Goal: Communication & Community: Answer question/provide support

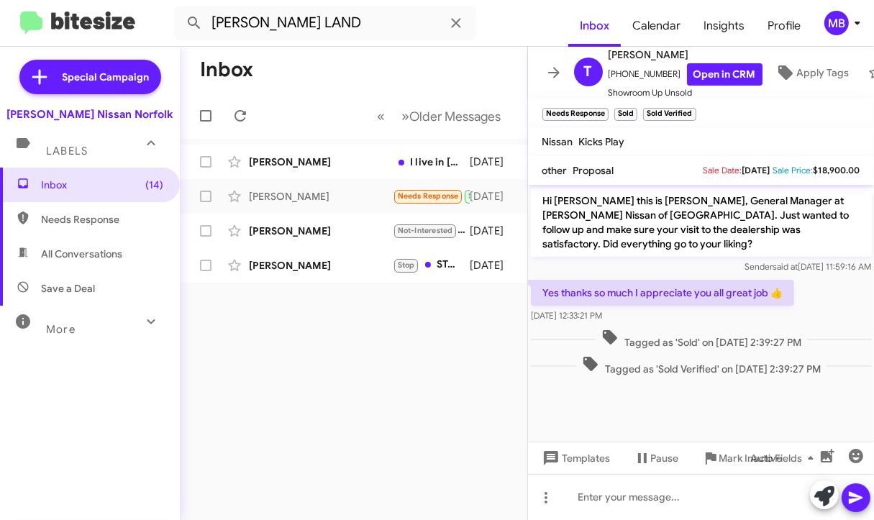
click at [384, 350] on div "Inbox « Previous » Next Older Messages [PERSON_NAME] I live in [GEOGRAPHIC_DATA…" at bounding box center [353, 283] width 347 height 473
click at [262, 360] on div "Inbox « Previous » Next Older Messages [PERSON_NAME] I live in [GEOGRAPHIC_DATA…" at bounding box center [353, 283] width 347 height 473
click at [122, 229] on span "Needs Response" at bounding box center [90, 219] width 180 height 35
type input "in:needs-response"
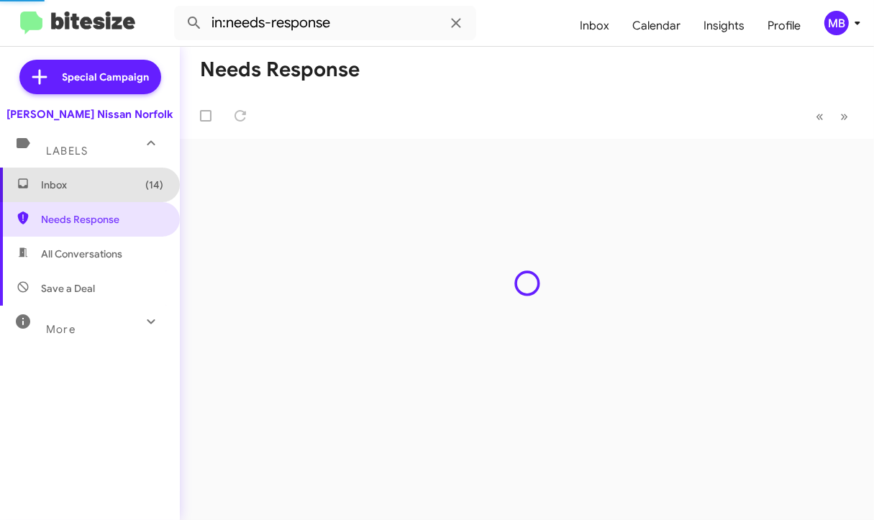
click at [92, 176] on span "Inbox (14)" at bounding box center [90, 185] width 180 height 35
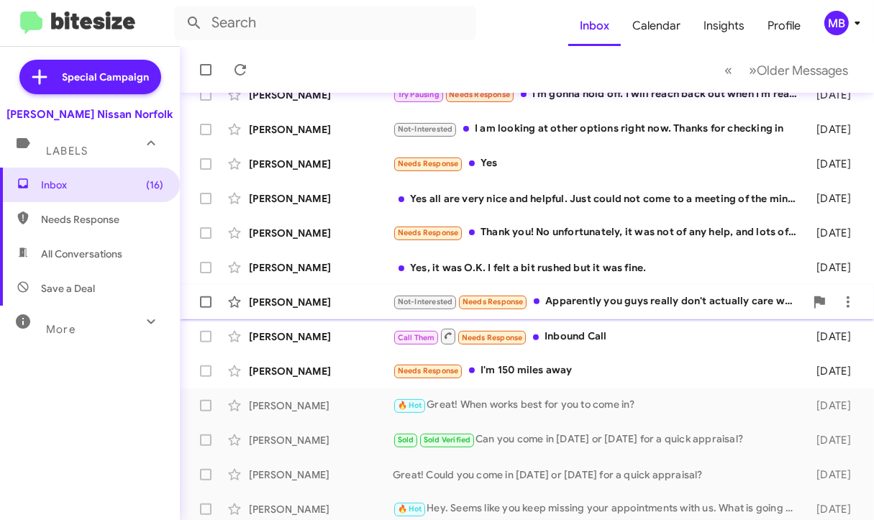
scroll to position [314, 0]
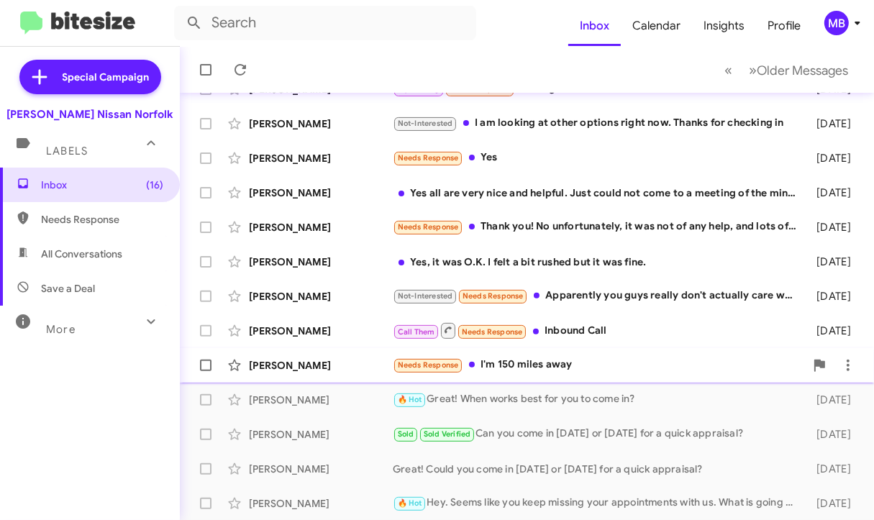
click at [499, 360] on div "Needs Response I'm 150 miles away" at bounding box center [599, 365] width 412 height 17
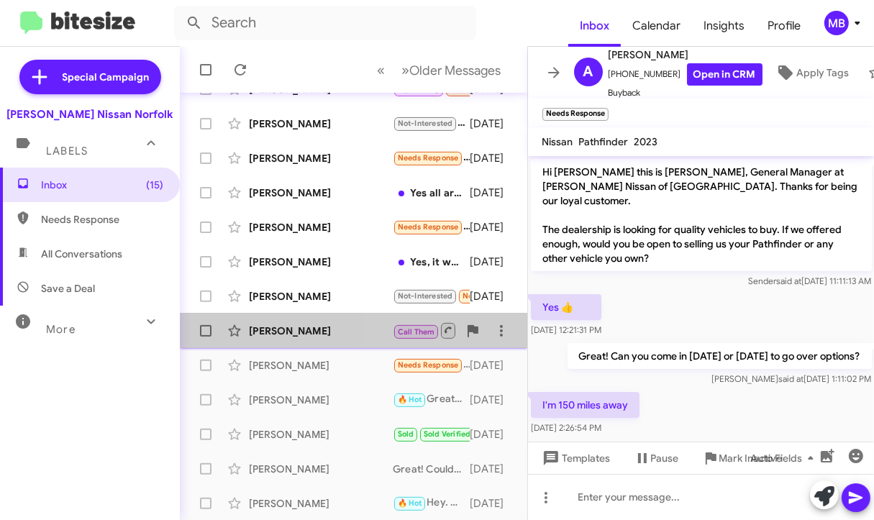
click at [417, 330] on span "Call Them" at bounding box center [416, 331] width 37 height 9
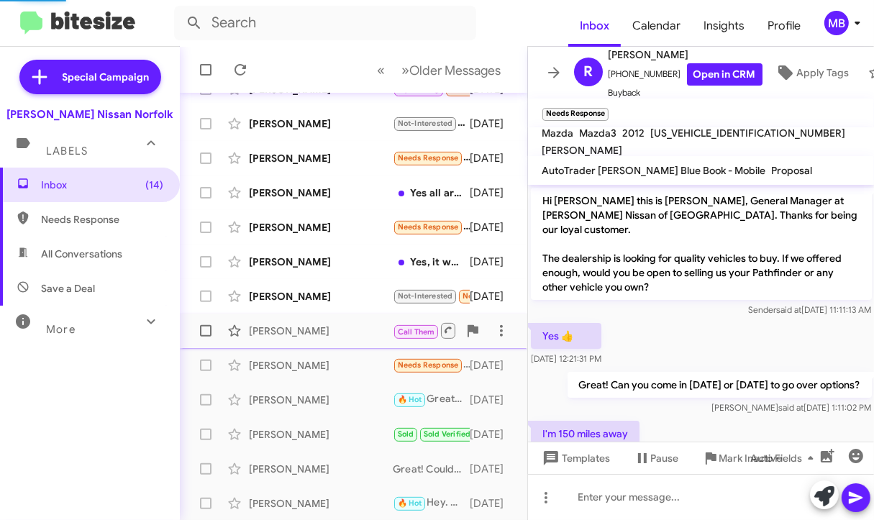
scroll to position [672, 0]
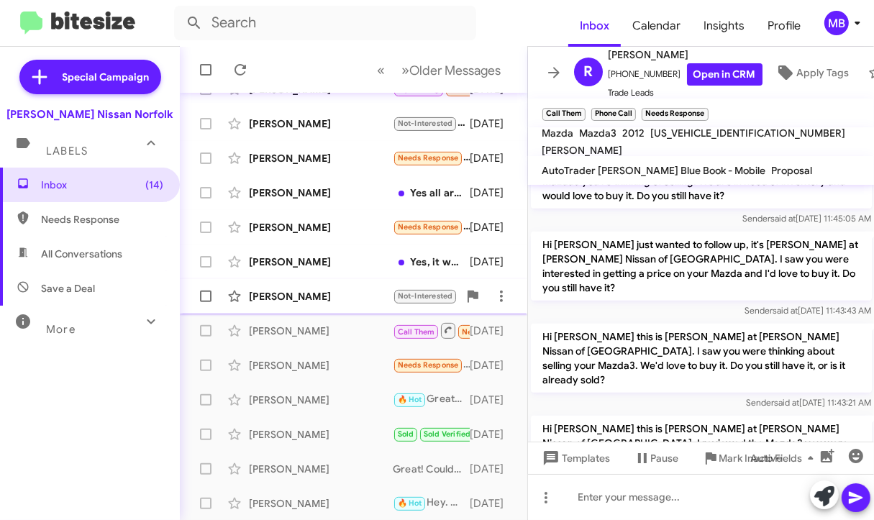
click at [385, 306] on div "[PERSON_NAME] Not-Interested Needs Response Apparently you guys really don't ac…" at bounding box center [353, 296] width 324 height 29
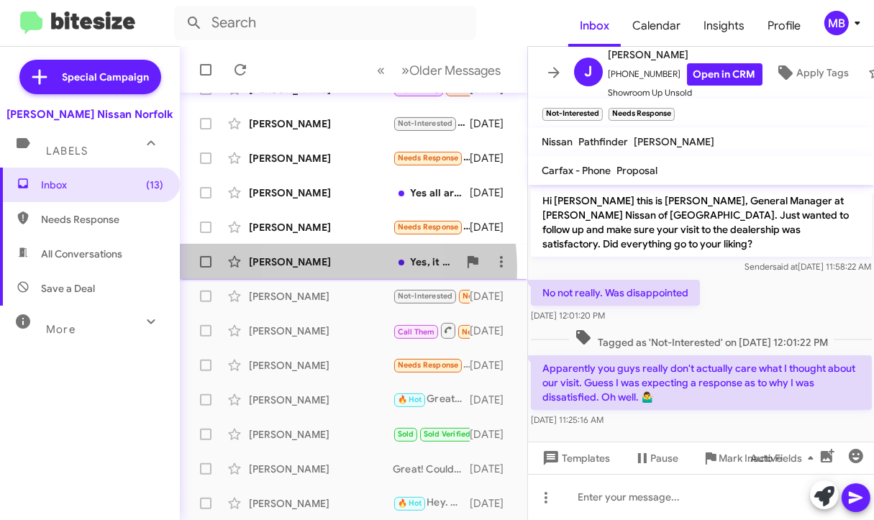
click at [297, 269] on div "[PERSON_NAME] Yes, it was O.K. I felt a bit rushed but it was fine. [DATE]" at bounding box center [353, 261] width 324 height 29
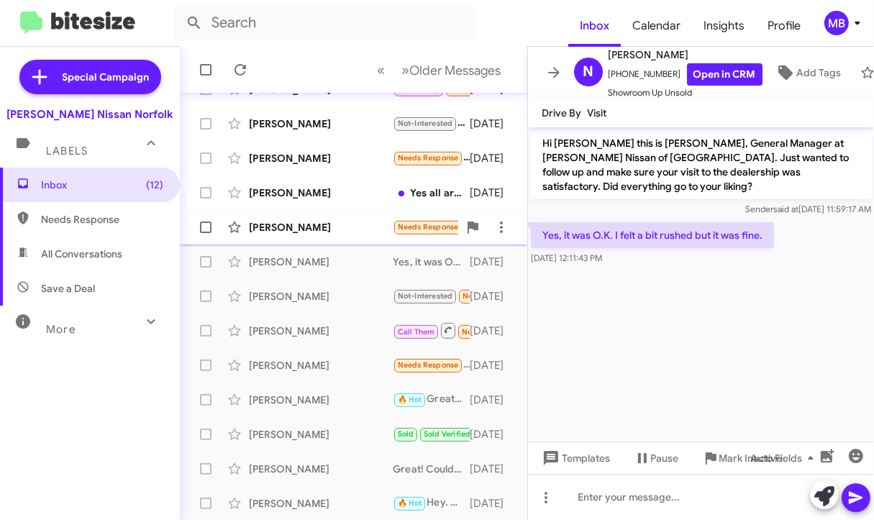
click at [274, 222] on div "[PERSON_NAME]" at bounding box center [321, 227] width 144 height 14
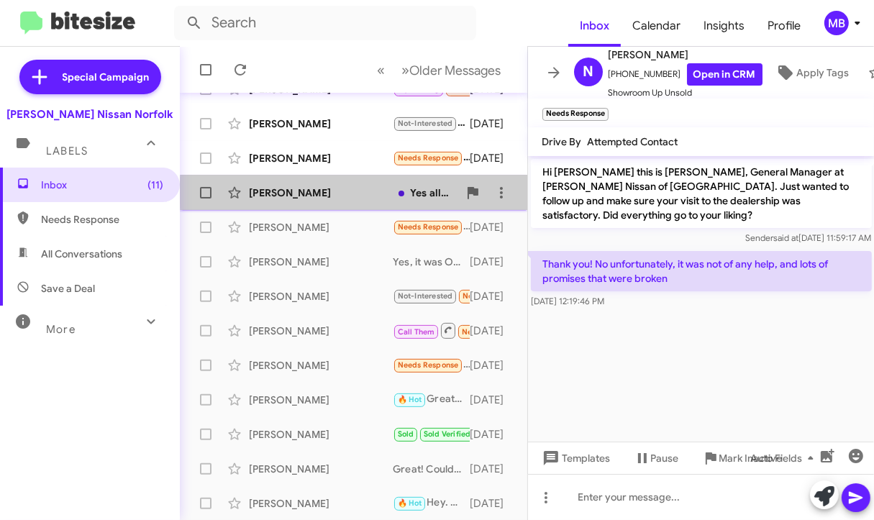
click at [362, 193] on div "[PERSON_NAME]" at bounding box center [321, 193] width 144 height 14
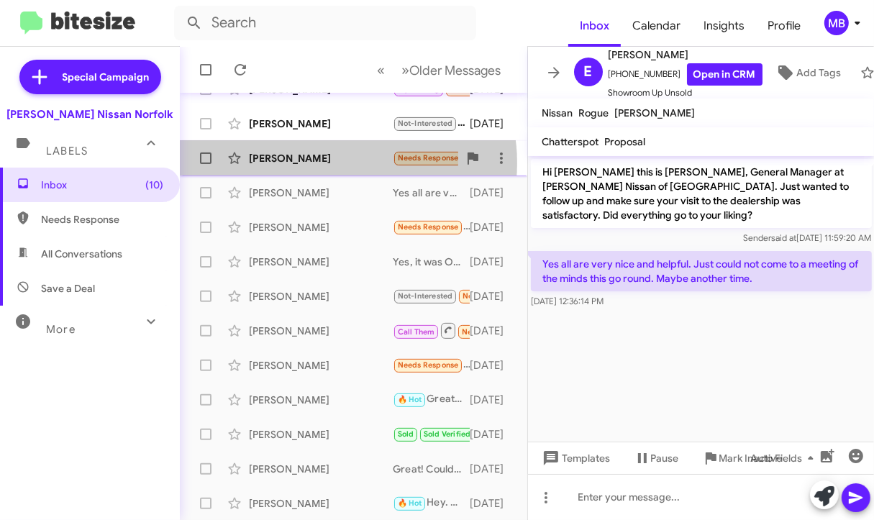
click at [345, 162] on div "[PERSON_NAME]" at bounding box center [321, 158] width 144 height 14
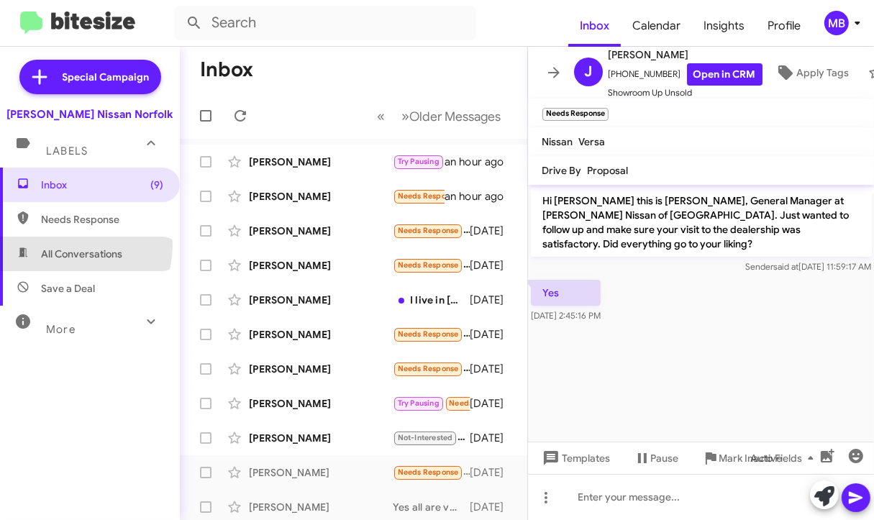
click at [75, 245] on span "All Conversations" at bounding box center [90, 254] width 180 height 35
type input "in:all-conversations"
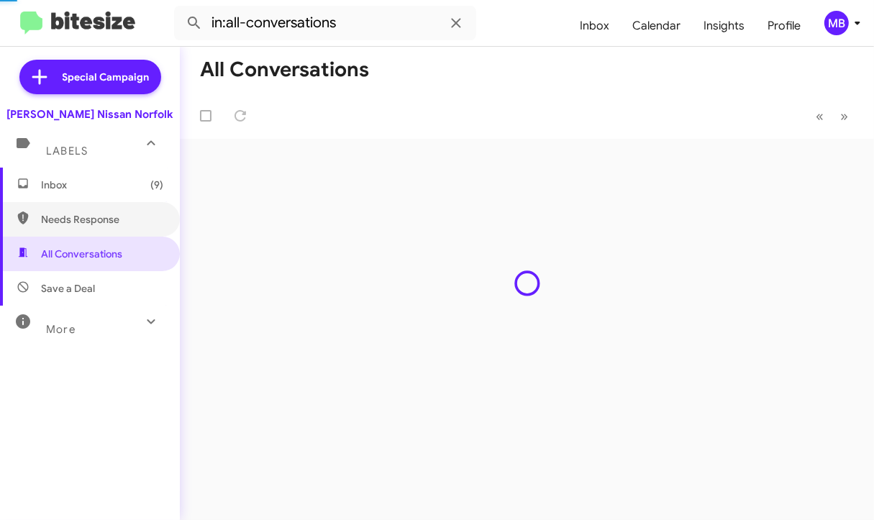
click at [66, 201] on div "Inbox (9) Needs Response All Conversations Save a Deal More Important 🔥 Hot App…" at bounding box center [90, 324] width 180 height 312
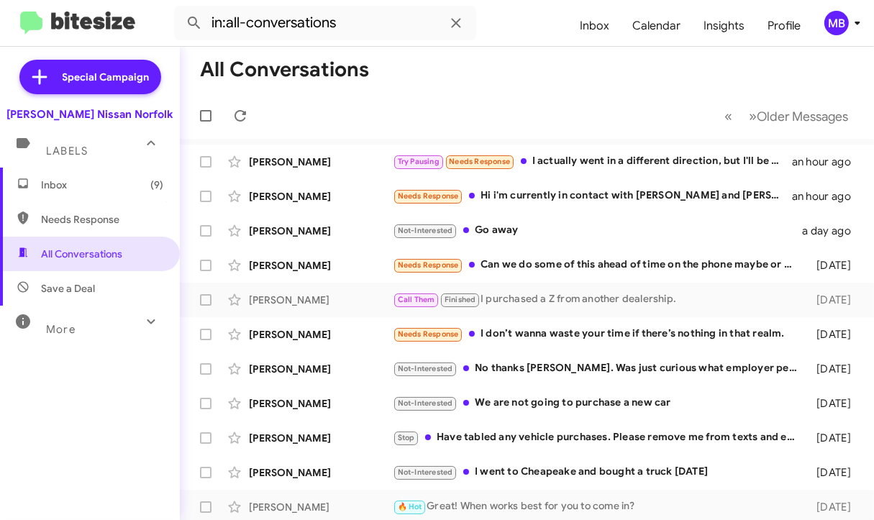
click at [73, 183] on span "Inbox (9)" at bounding box center [102, 185] width 122 height 14
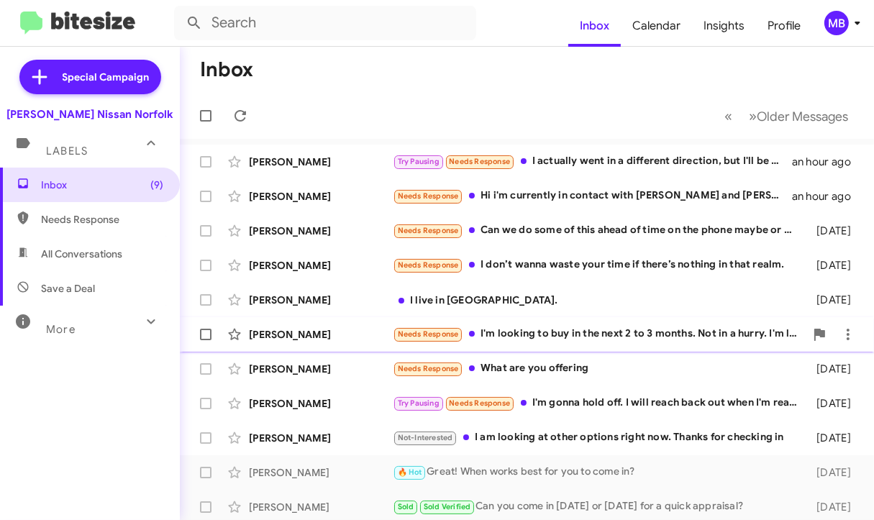
click at [452, 333] on span "Needs Response" at bounding box center [428, 333] width 61 height 9
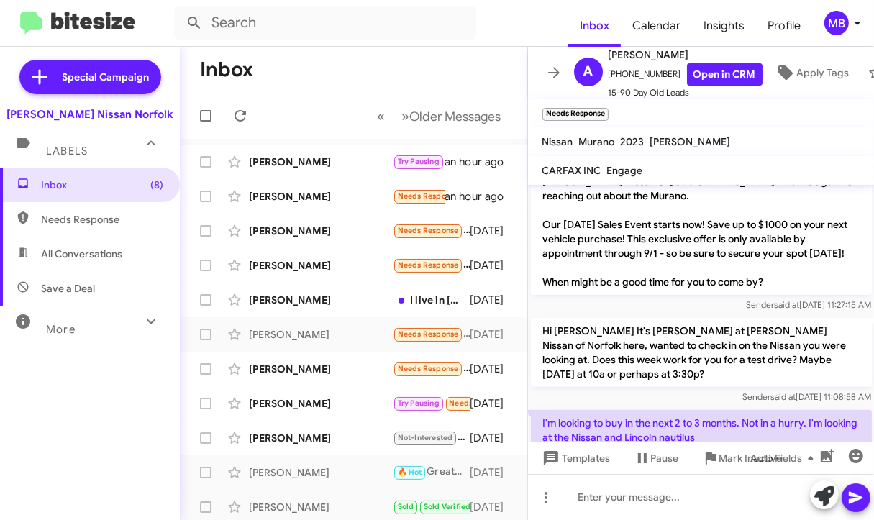
scroll to position [441, 0]
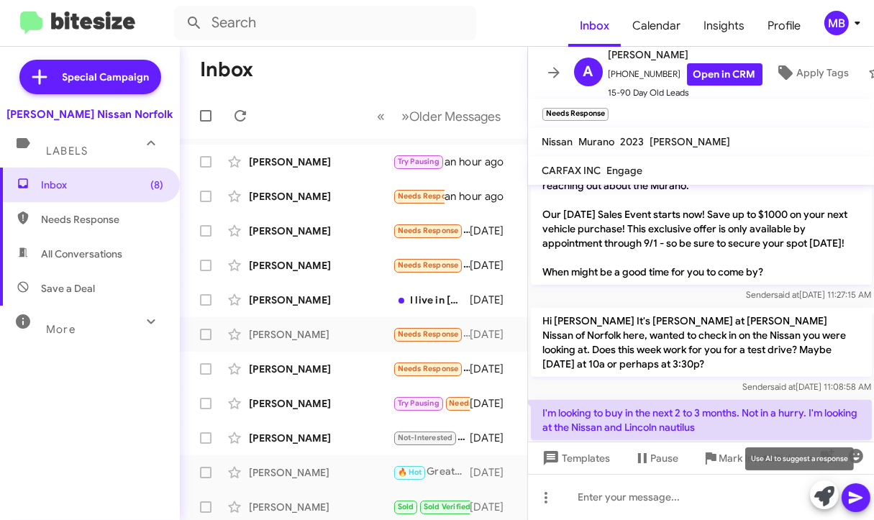
click at [816, 503] on icon at bounding box center [824, 496] width 20 height 20
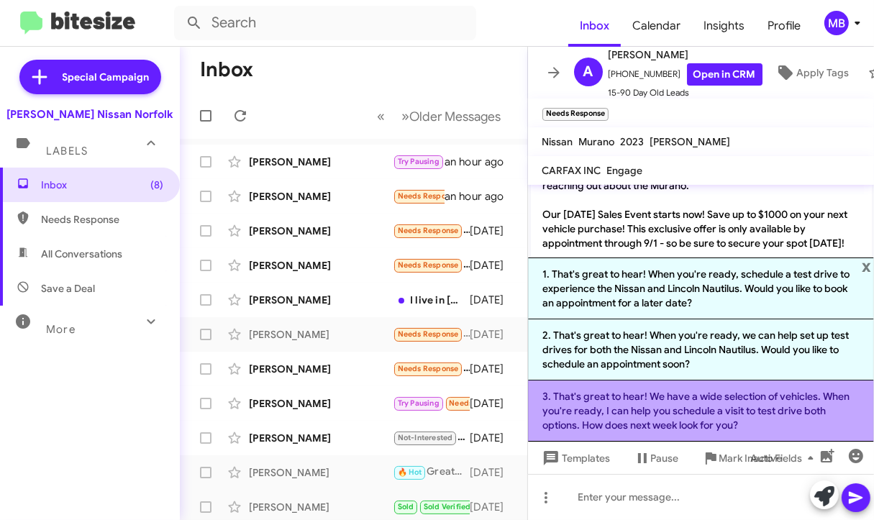
click at [650, 413] on li "3. That's great to hear! We have a wide selection of vehicles. When you're read…" at bounding box center [701, 410] width 347 height 61
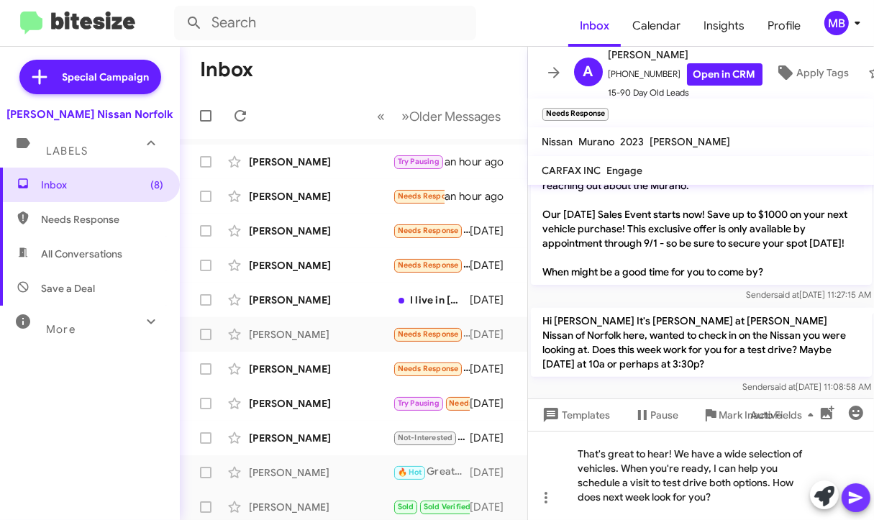
click at [858, 493] on icon at bounding box center [855, 497] width 17 height 17
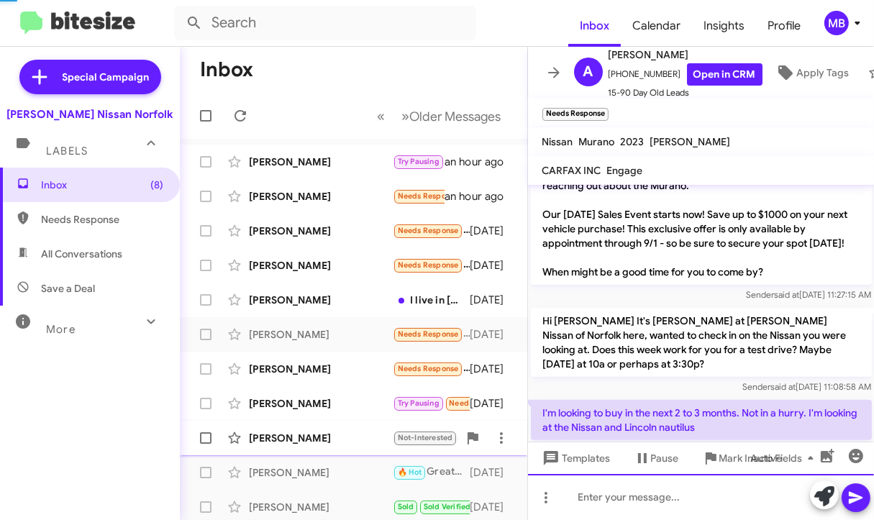
scroll to position [0, 0]
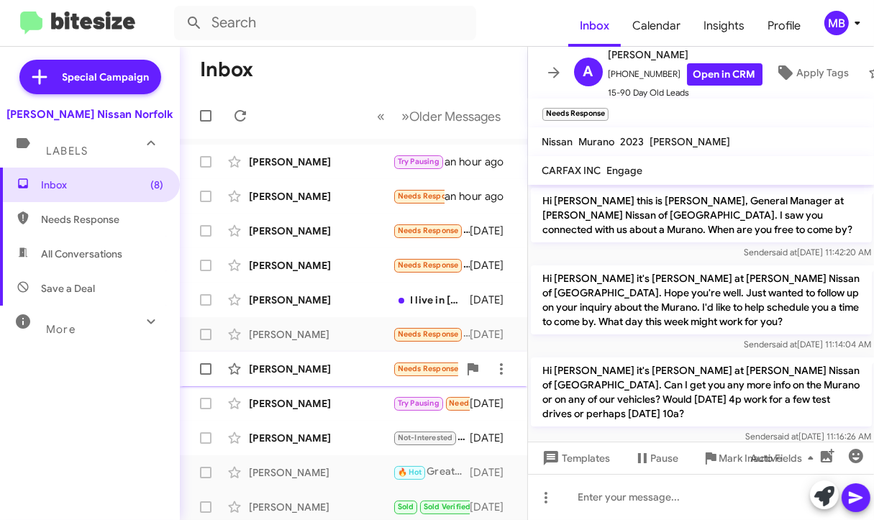
click at [347, 375] on div "[PERSON_NAME]" at bounding box center [321, 369] width 144 height 14
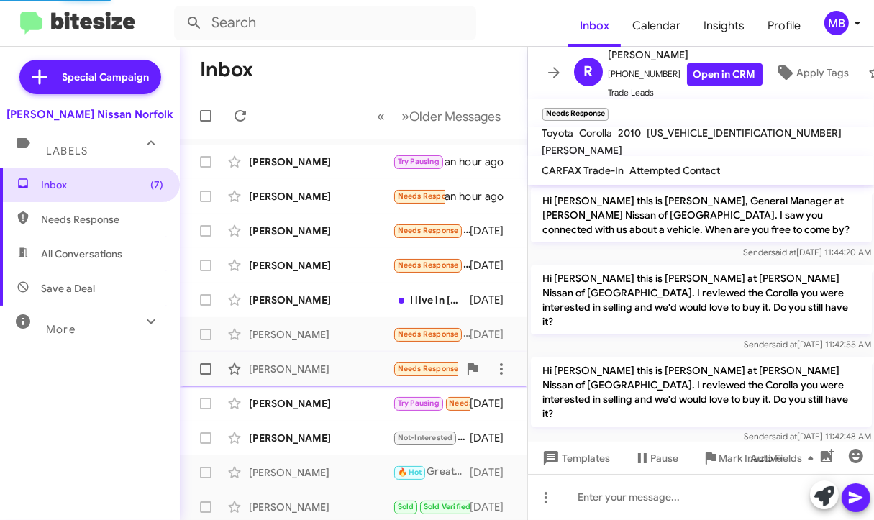
scroll to position [39, 0]
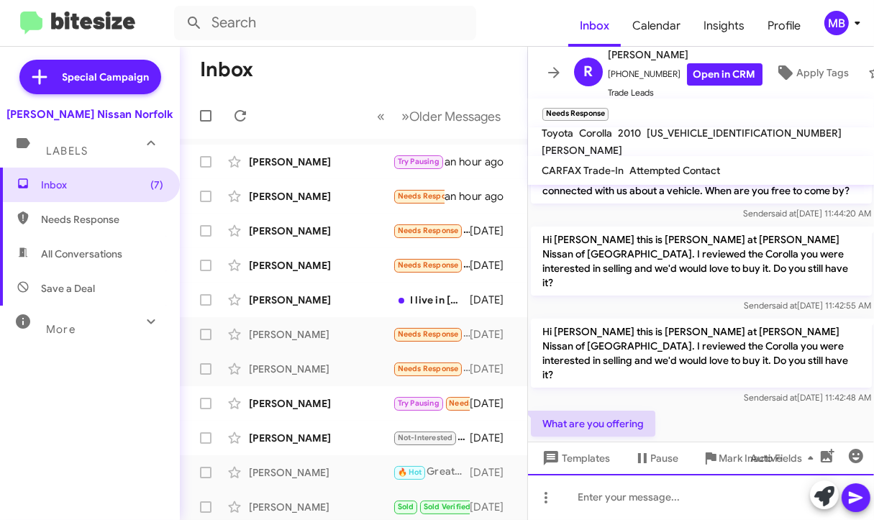
click at [651, 496] on div at bounding box center [701, 497] width 347 height 46
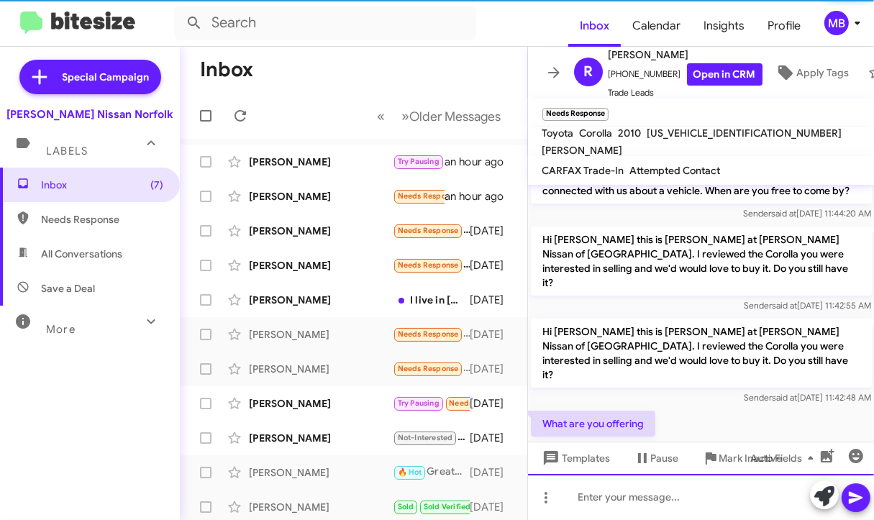
scroll to position [106, 0]
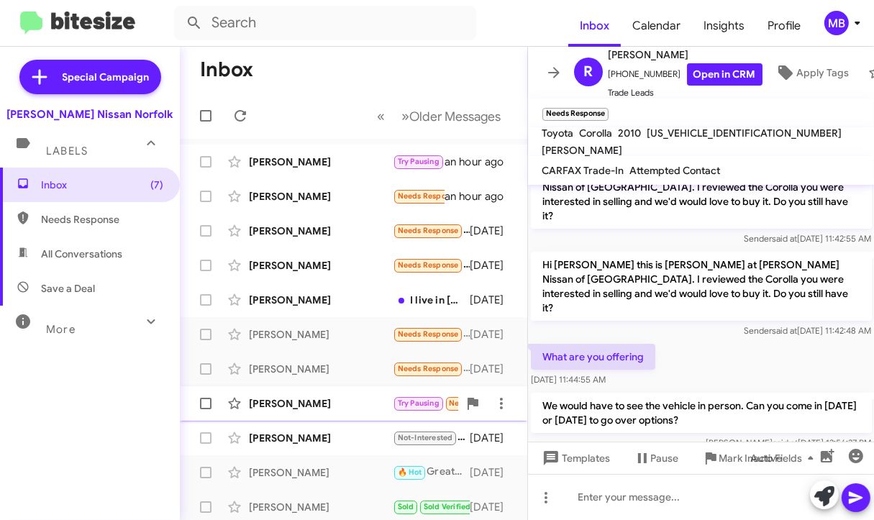
click at [380, 406] on div "[PERSON_NAME]" at bounding box center [321, 403] width 144 height 14
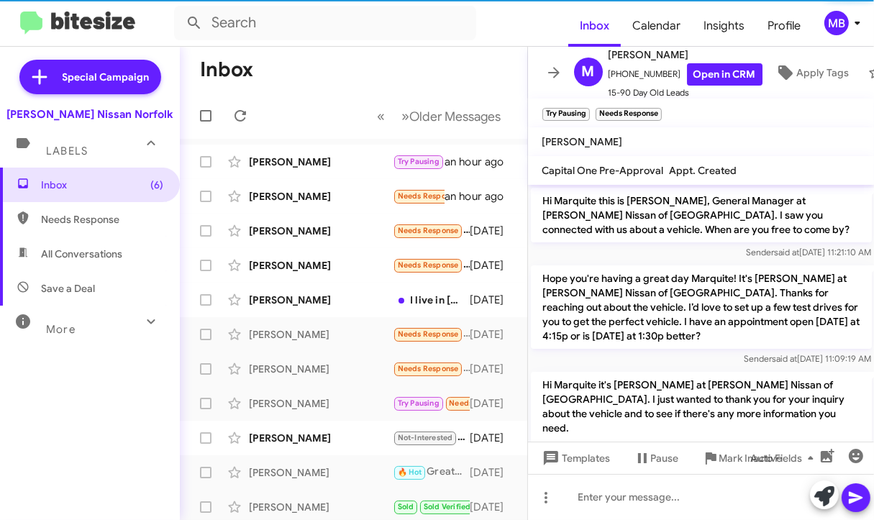
scroll to position [360, 0]
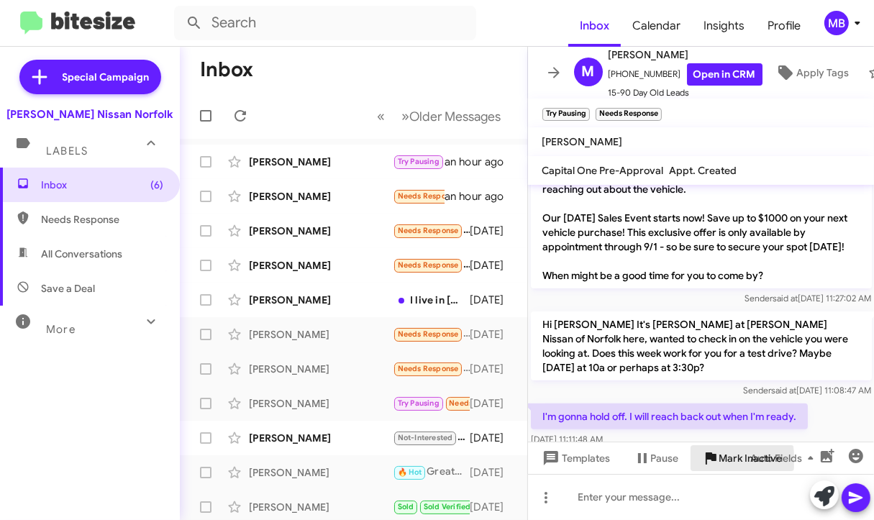
click at [716, 461] on icon at bounding box center [710, 457] width 17 height 17
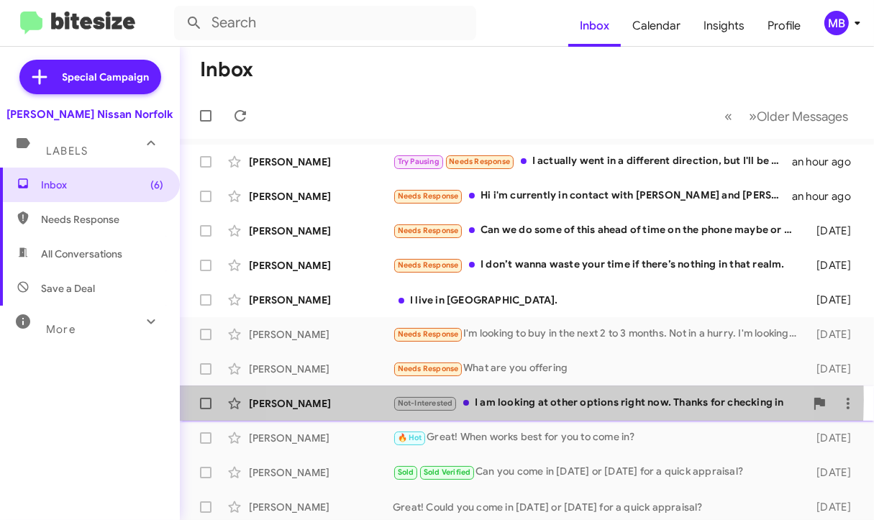
click at [473, 400] on div "Not-Interested I am looking at other options right now. Thanks for checking in" at bounding box center [599, 403] width 412 height 17
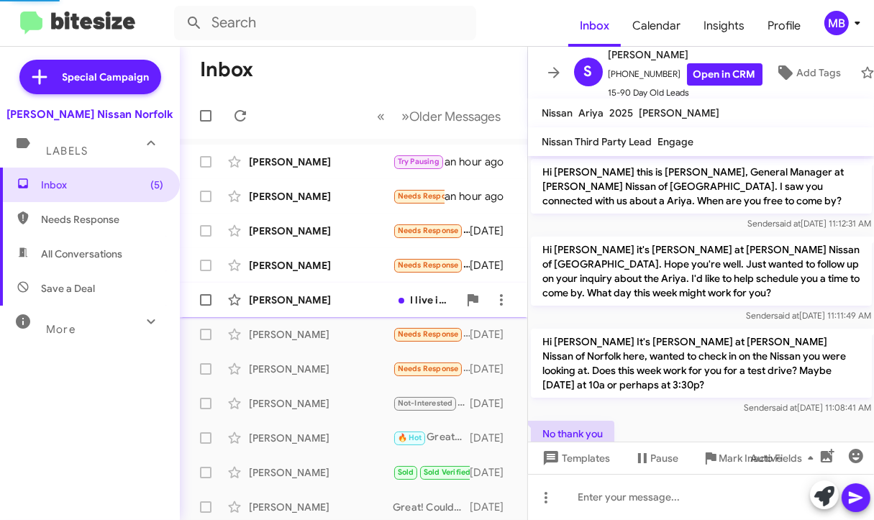
scroll to position [122, 0]
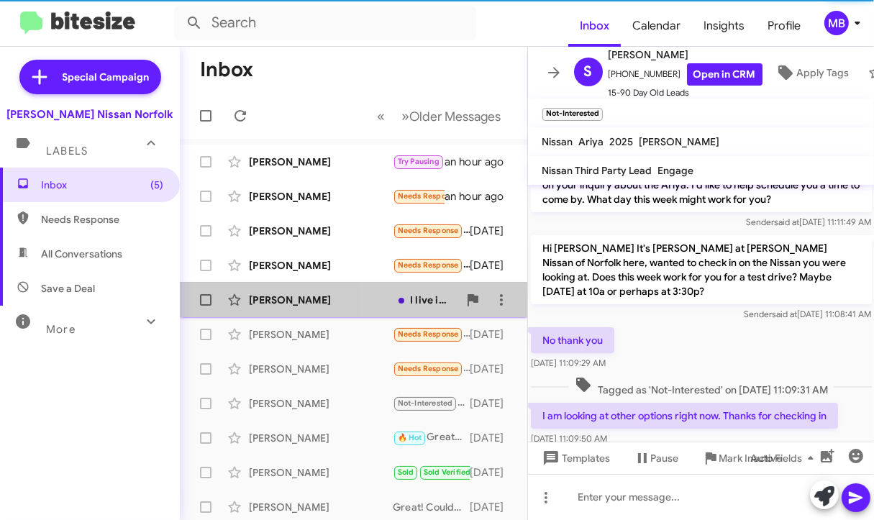
click at [394, 288] on div "[PERSON_NAME] I live in [GEOGRAPHIC_DATA]. [DATE]" at bounding box center [353, 299] width 324 height 29
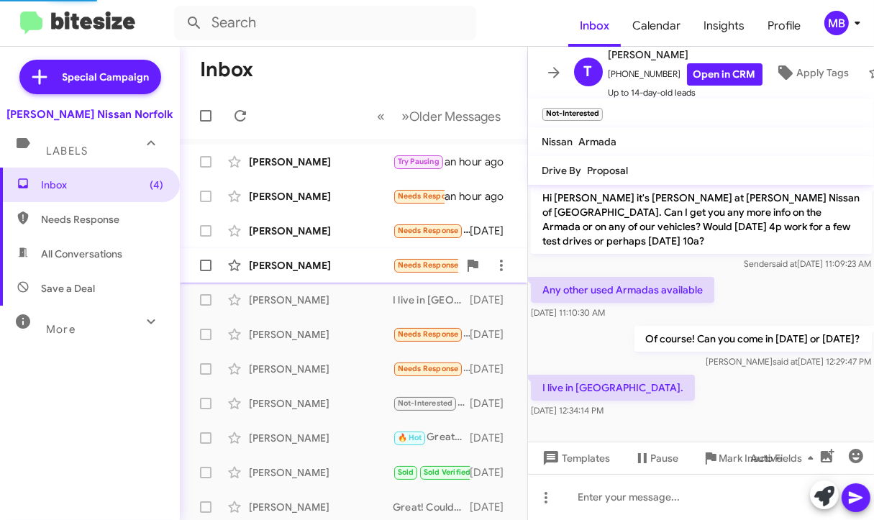
scroll to position [158, 0]
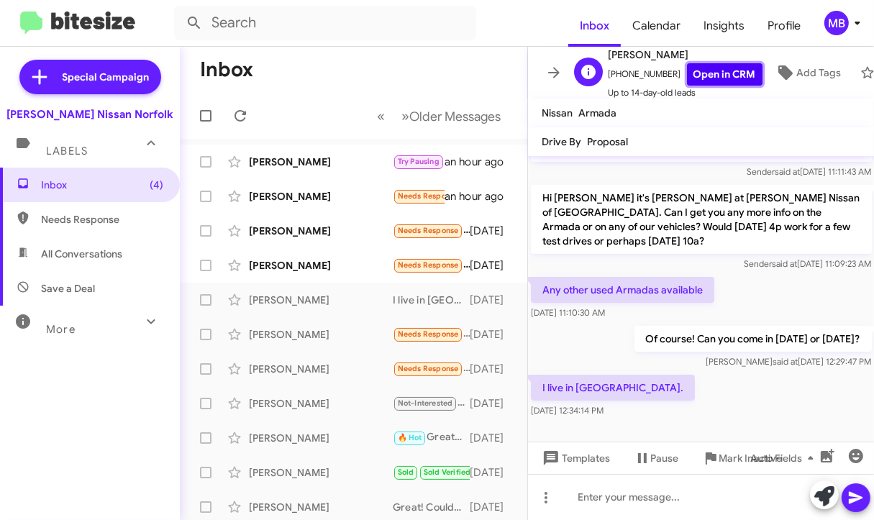
click at [690, 68] on link "Open in CRM" at bounding box center [724, 74] width 75 height 22
click at [342, 266] on div "[PERSON_NAME]" at bounding box center [321, 265] width 144 height 14
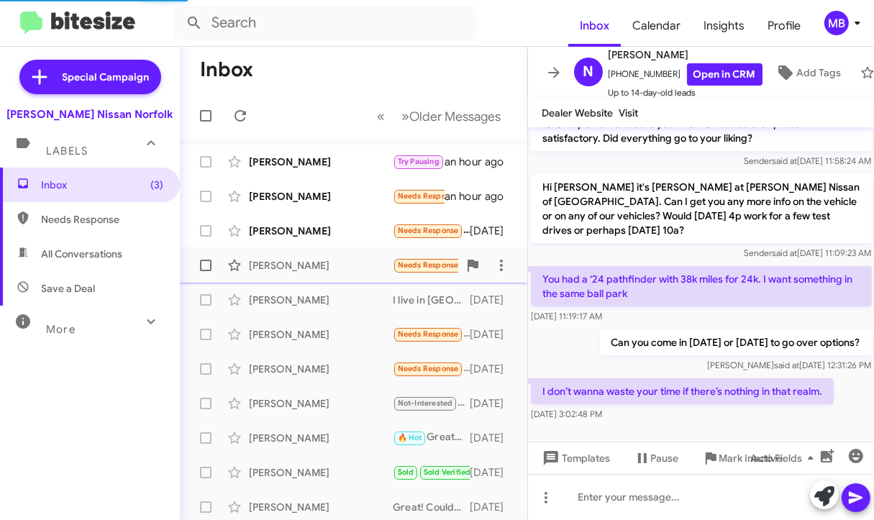
scroll to position [77, 0]
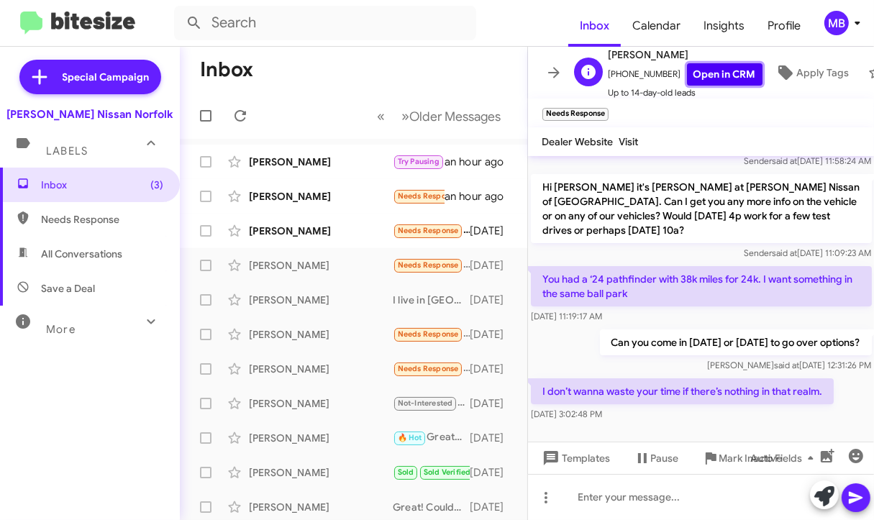
click at [715, 67] on link "Open in CRM" at bounding box center [724, 74] width 75 height 22
click at [333, 94] on mat-toolbar-row "« Previous » Next Older Messages" at bounding box center [353, 116] width 347 height 46
click at [316, 59] on mat-toolbar-row "Inbox" at bounding box center [353, 70] width 347 height 46
click at [316, 236] on div "[PERSON_NAME]" at bounding box center [321, 231] width 144 height 14
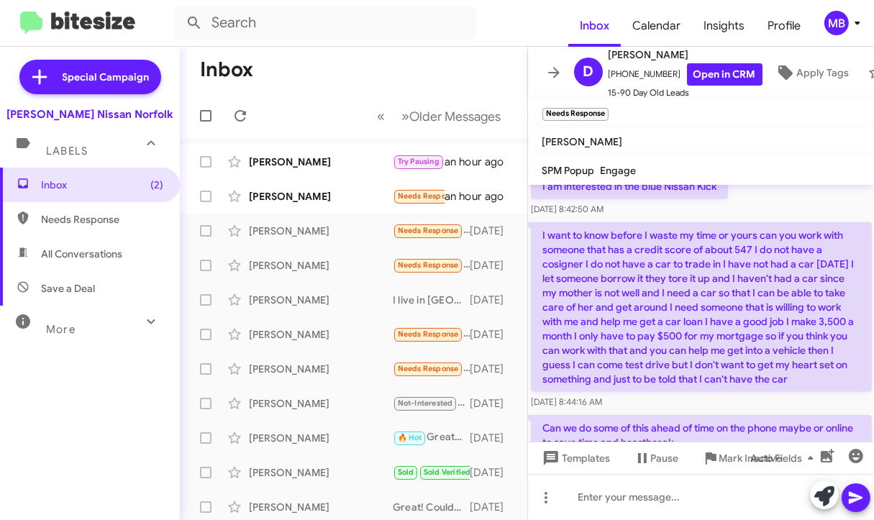
scroll to position [814, 0]
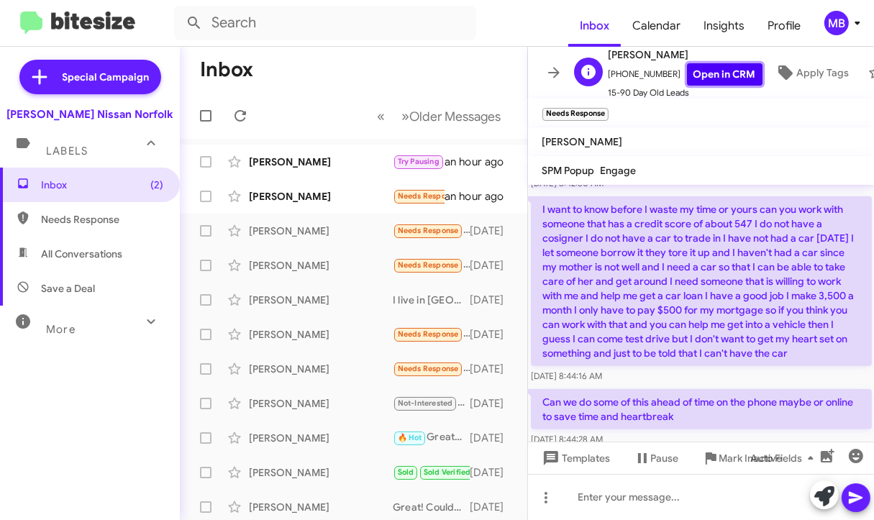
click at [700, 70] on link "Open in CRM" at bounding box center [724, 74] width 75 height 22
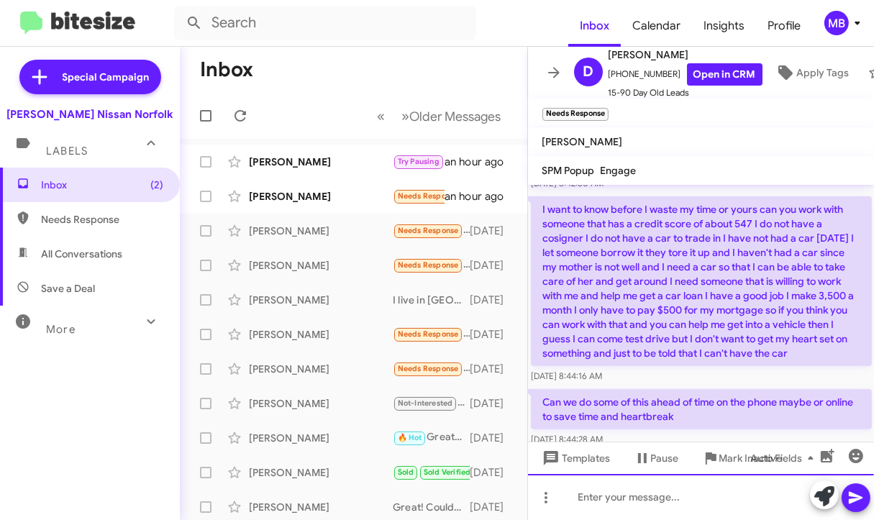
click at [661, 492] on div at bounding box center [701, 497] width 347 height 46
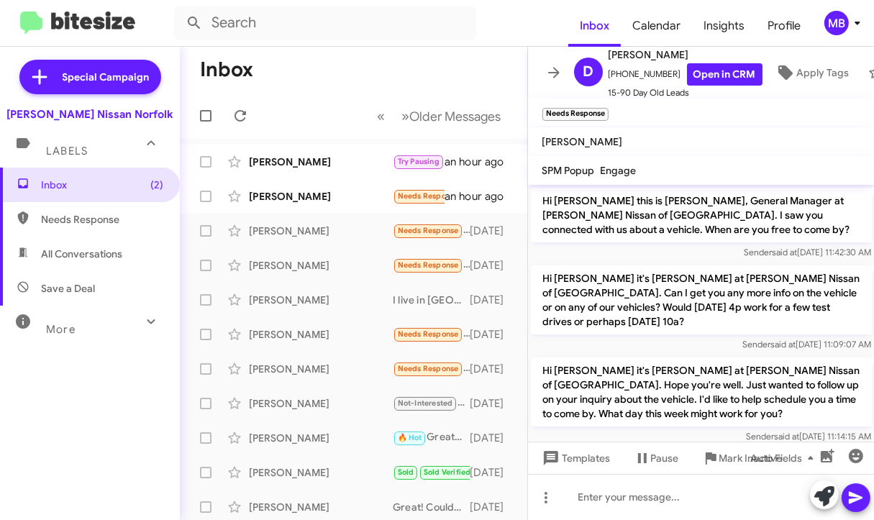
click at [392, 90] on mat-toolbar-row "Inbox" at bounding box center [353, 70] width 347 height 46
